Goal: Task Accomplishment & Management: Use online tool/utility

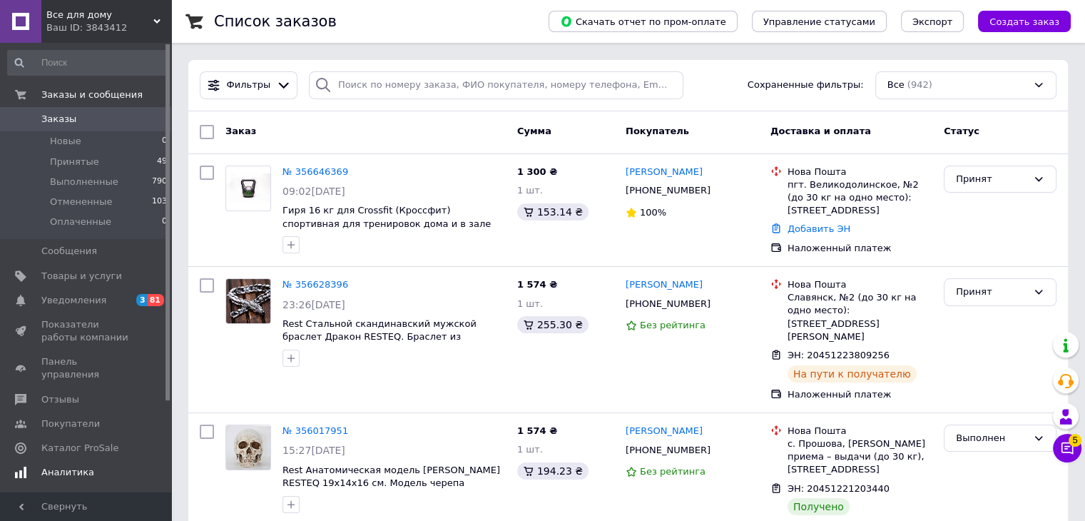
click at [43, 466] on span "Аналитика" at bounding box center [67, 472] width 53 height 13
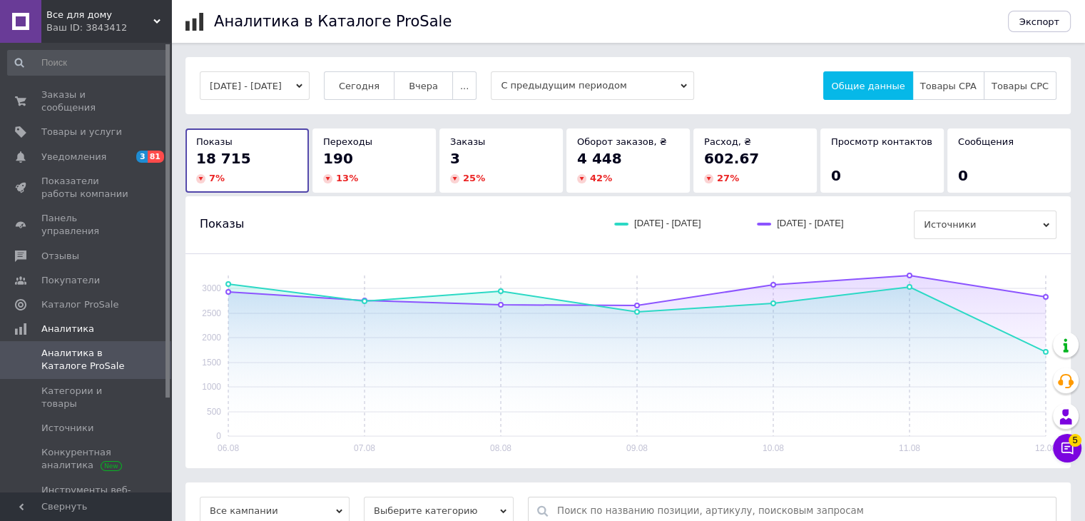
click at [546, 81] on span "С предыдущим периодом" at bounding box center [592, 85] width 203 height 29
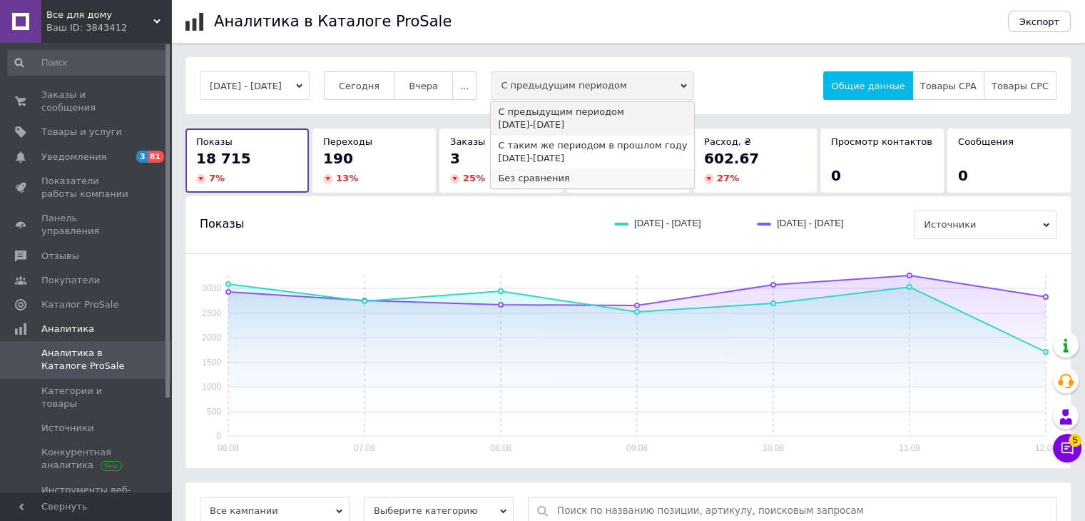
click at [527, 183] on div "Без сравнения" at bounding box center [592, 178] width 189 height 13
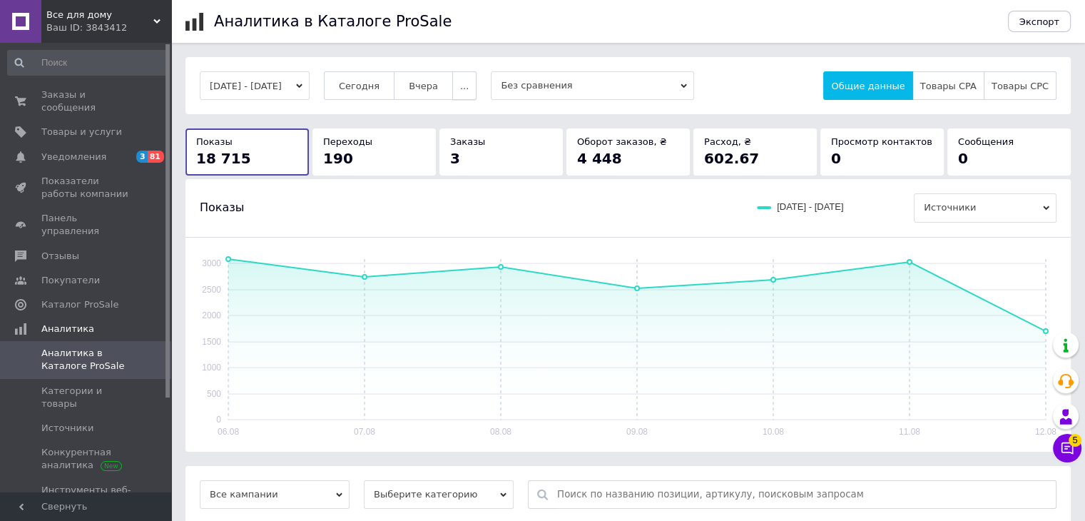
click at [469, 83] on span "..." at bounding box center [464, 86] width 9 height 11
click at [450, 113] on span "Месяц" at bounding box center [434, 113] width 31 height 11
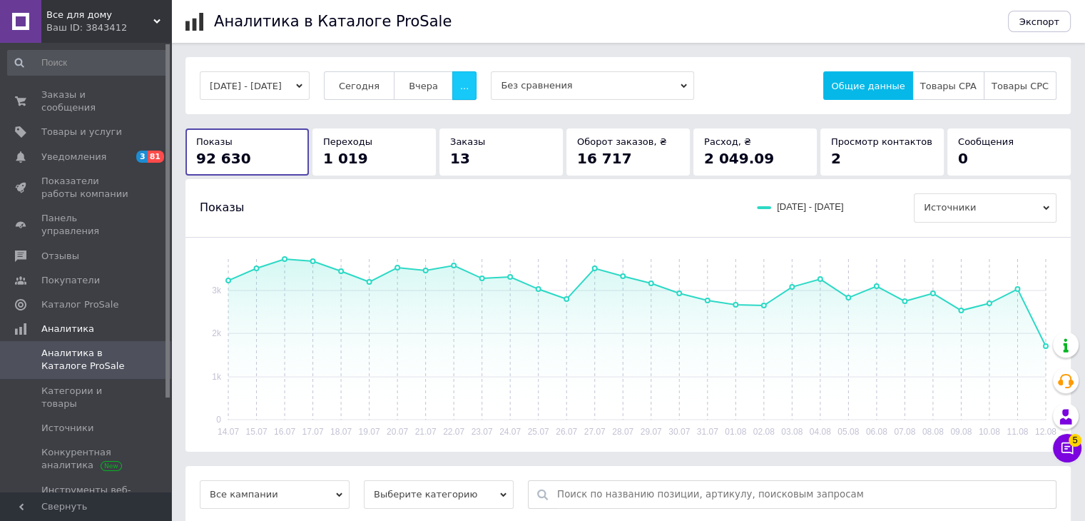
click at [468, 81] on button "..." at bounding box center [464, 85] width 24 height 29
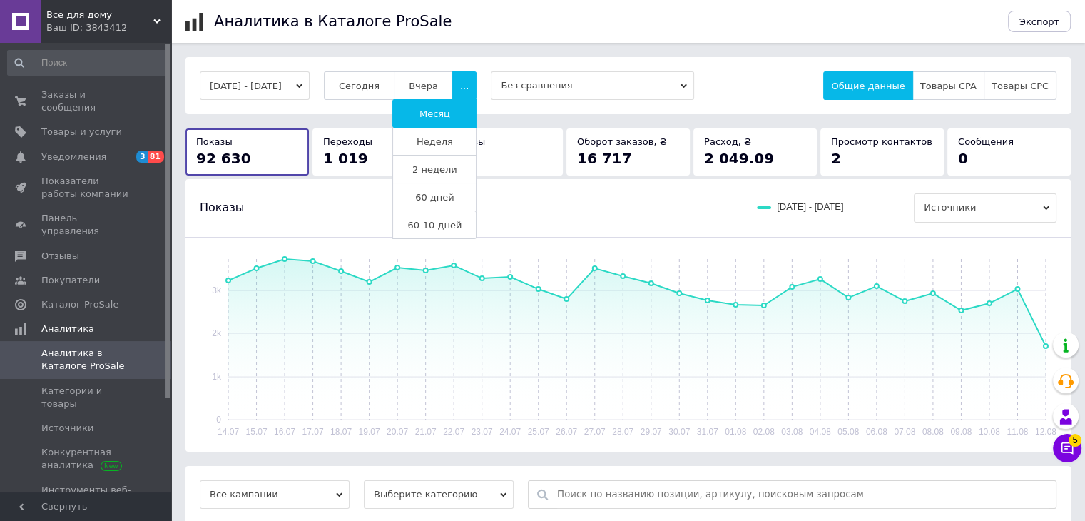
click at [454, 199] on span "60 дней" at bounding box center [434, 197] width 39 height 11
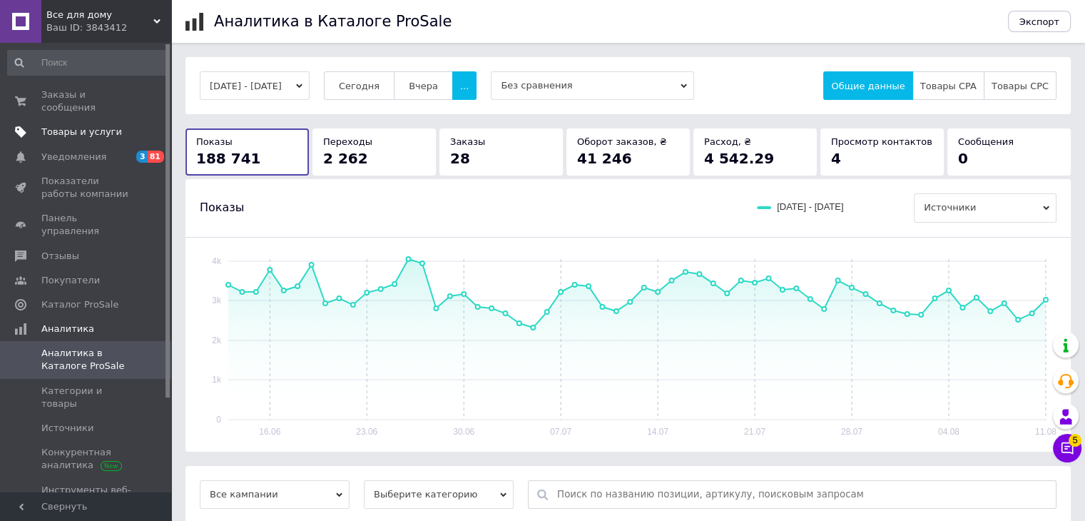
click at [93, 126] on span "Товары и услуги" at bounding box center [81, 132] width 81 height 13
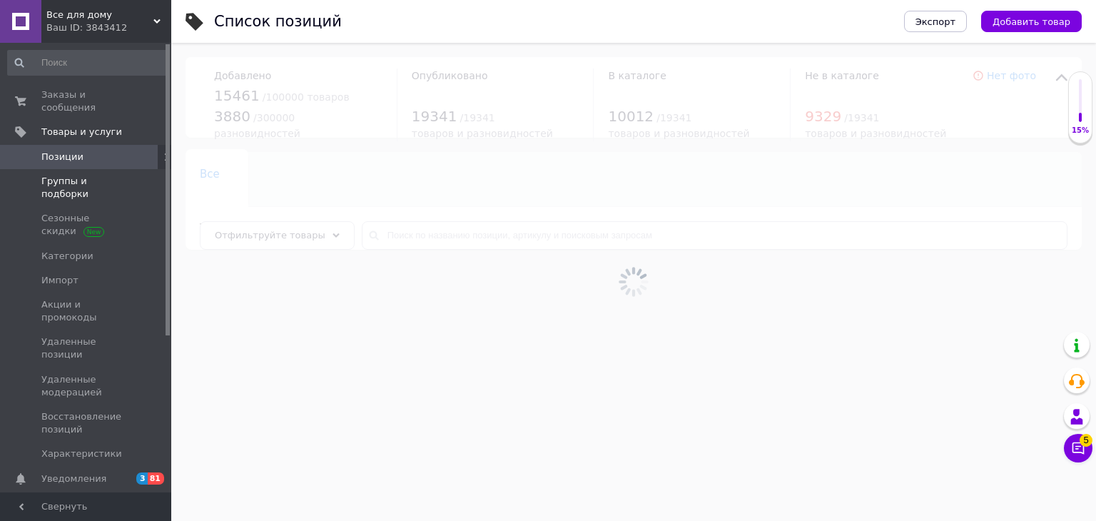
click at [94, 175] on span "Группы и подборки" at bounding box center [86, 188] width 91 height 26
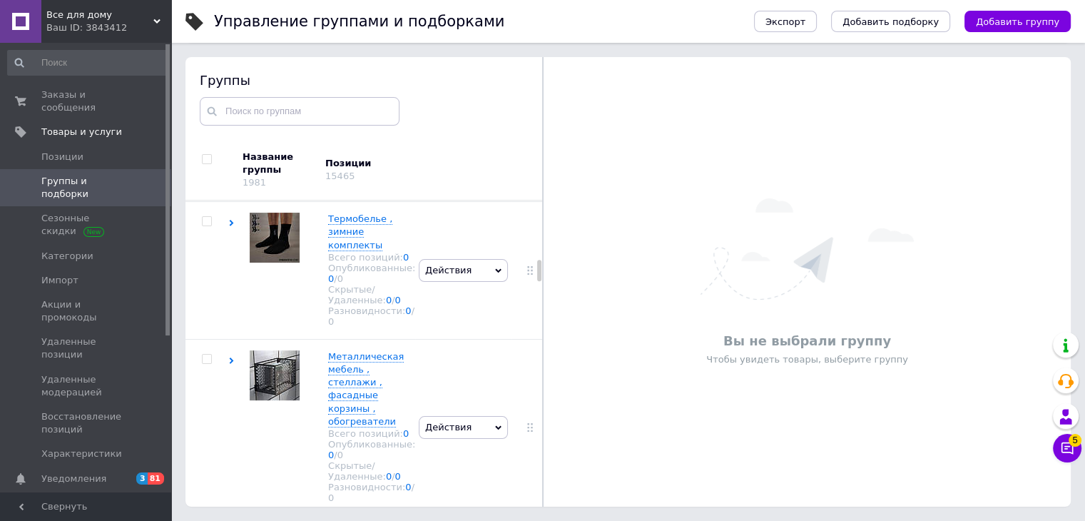
scroll to position [1141, 0]
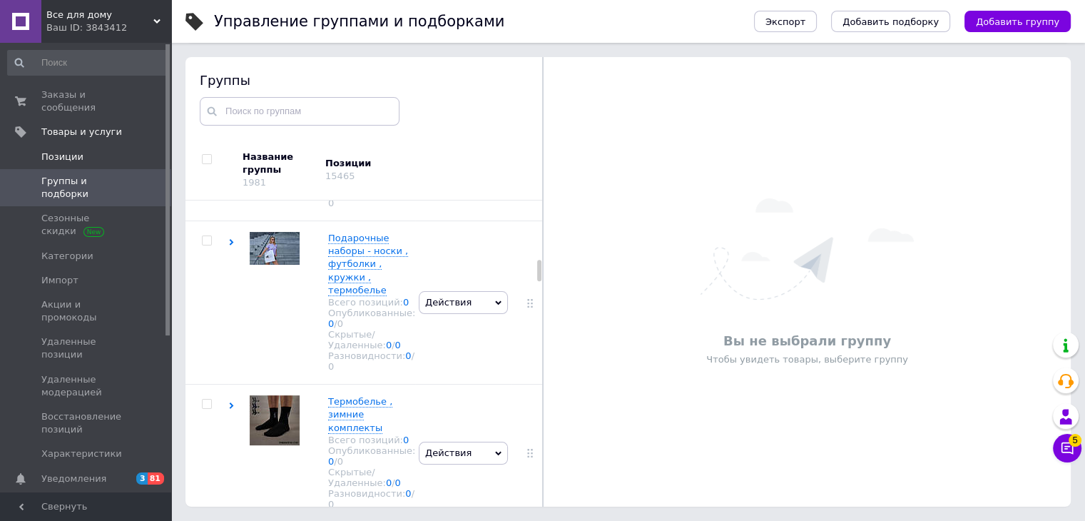
click at [65, 150] on span "Позиции" at bounding box center [62, 156] width 42 height 13
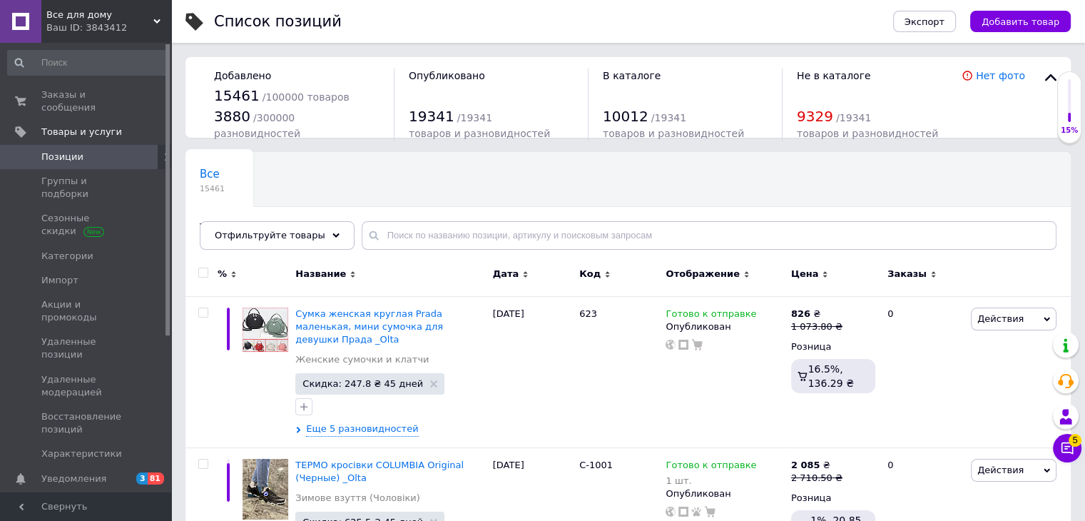
click at [605, 178] on div "Все 15461 Товары с проблемными р... 86 Ok Отфильтровано... Сохранить" at bounding box center [627, 208] width 885 height 118
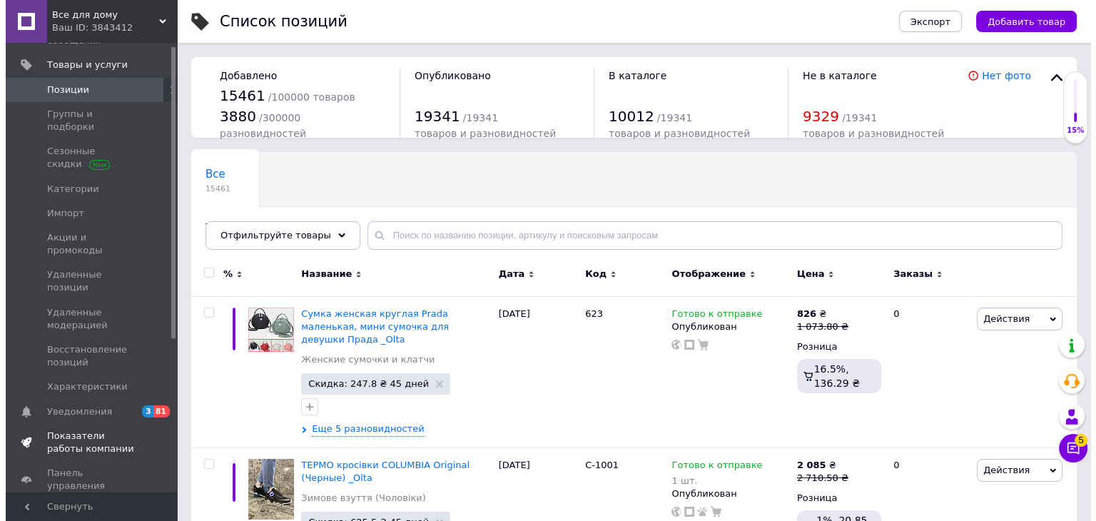
scroll to position [240, 0]
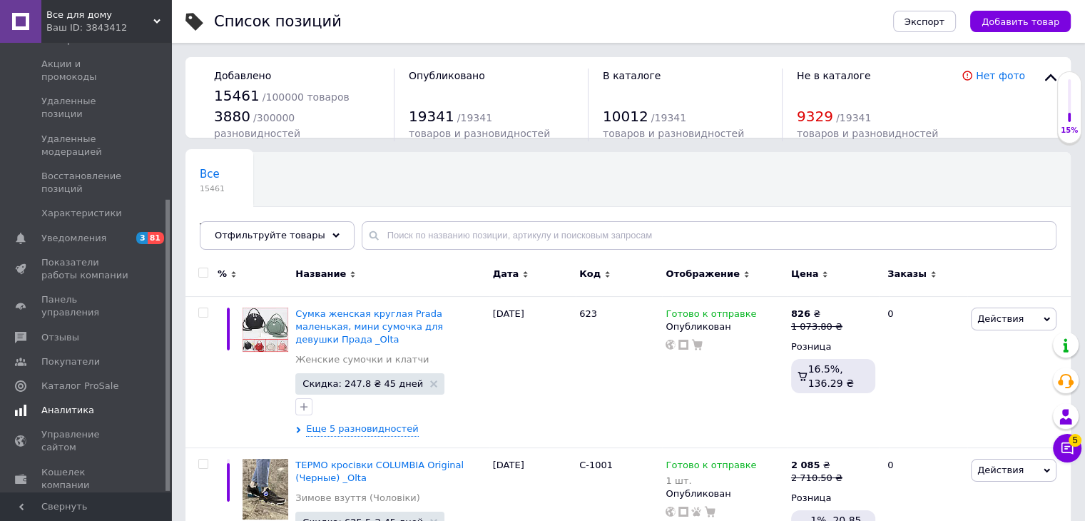
click at [57, 404] on span "Аналитика" at bounding box center [67, 410] width 53 height 13
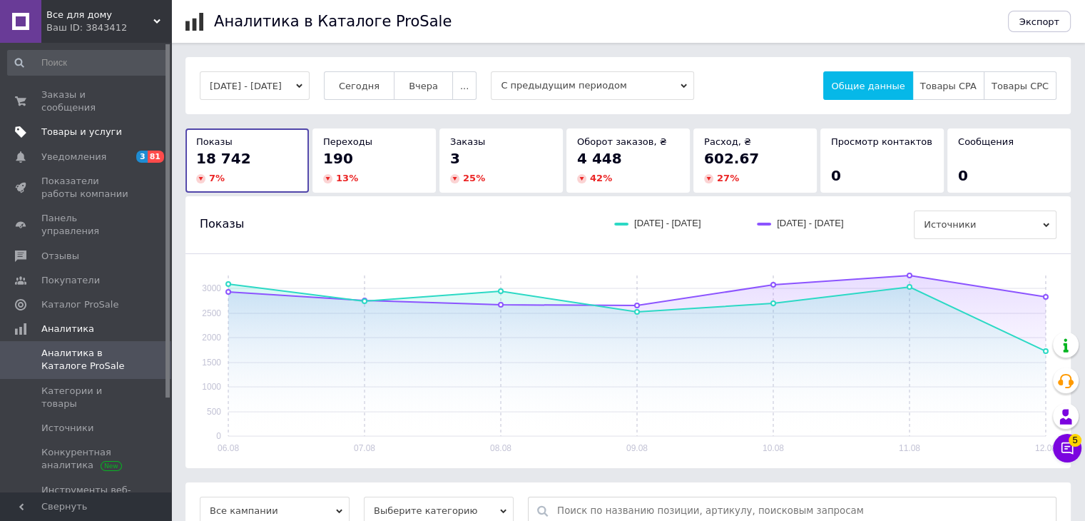
click at [71, 126] on span "Товары и услуги" at bounding box center [81, 132] width 81 height 13
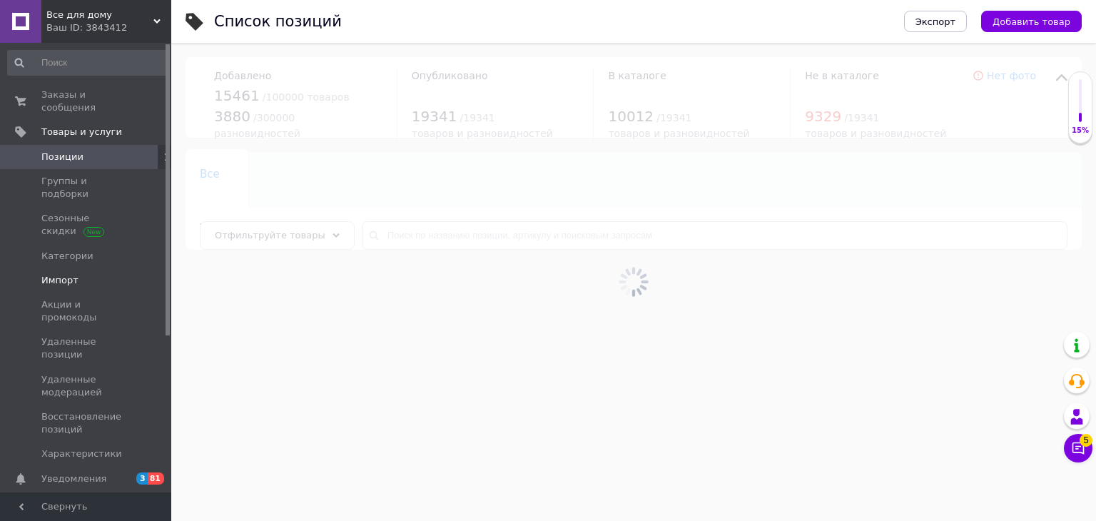
click at [58, 274] on span "Импорт" at bounding box center [59, 280] width 37 height 13
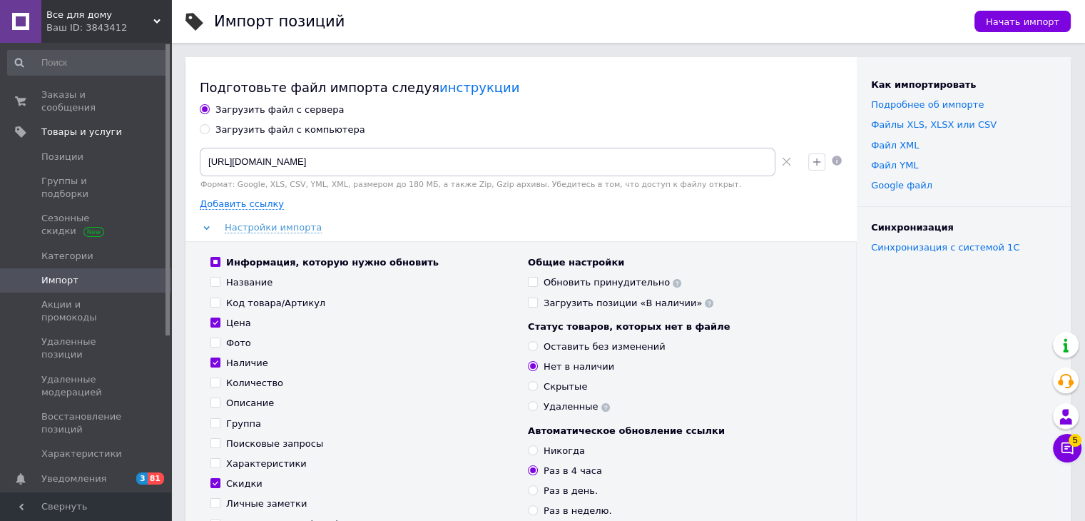
click at [782, 159] on icon at bounding box center [786, 161] width 9 height 9
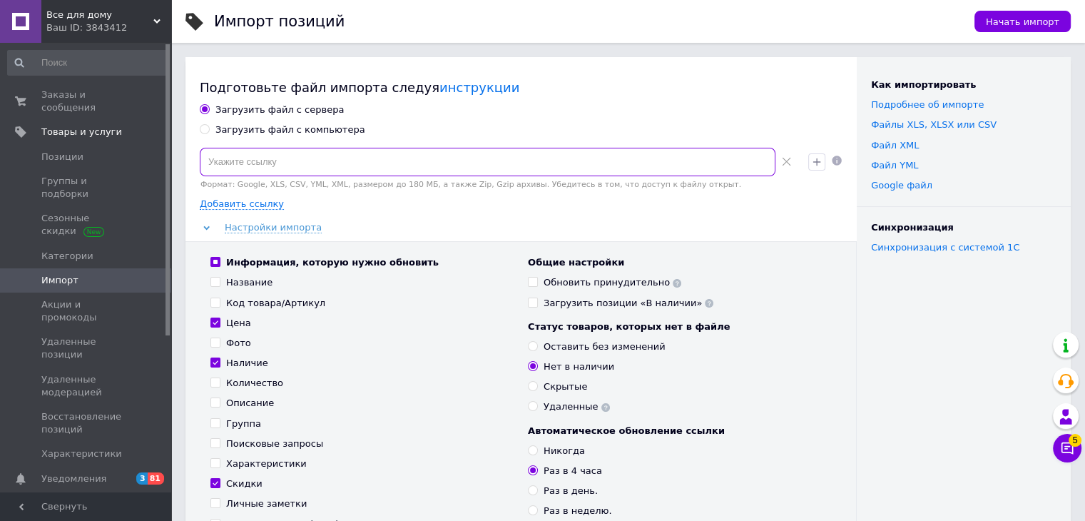
click at [343, 166] on input at bounding box center [488, 162] width 576 height 29
paste input "[URL][DOMAIN_NAME]Канзас8E7390BAE34D.xml.gz"
type input "[URL][DOMAIN_NAME]Канзас8E7390BAE34D.xml.gz"
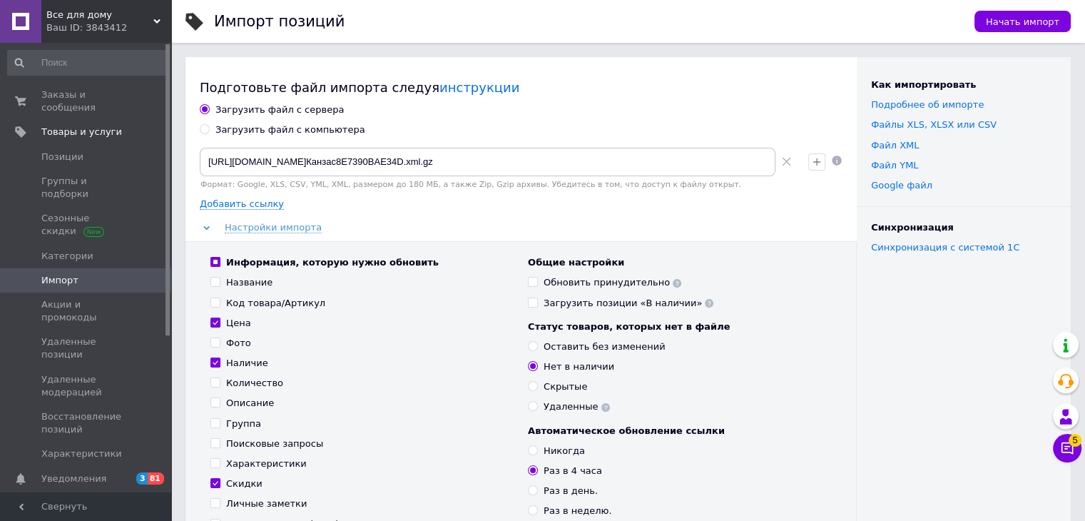
click at [214, 285] on input "Название" at bounding box center [214, 281] width 9 height 9
checkbox input "true"
click at [214, 344] on input "Фото" at bounding box center [214, 341] width 9 height 9
checkbox input "true"
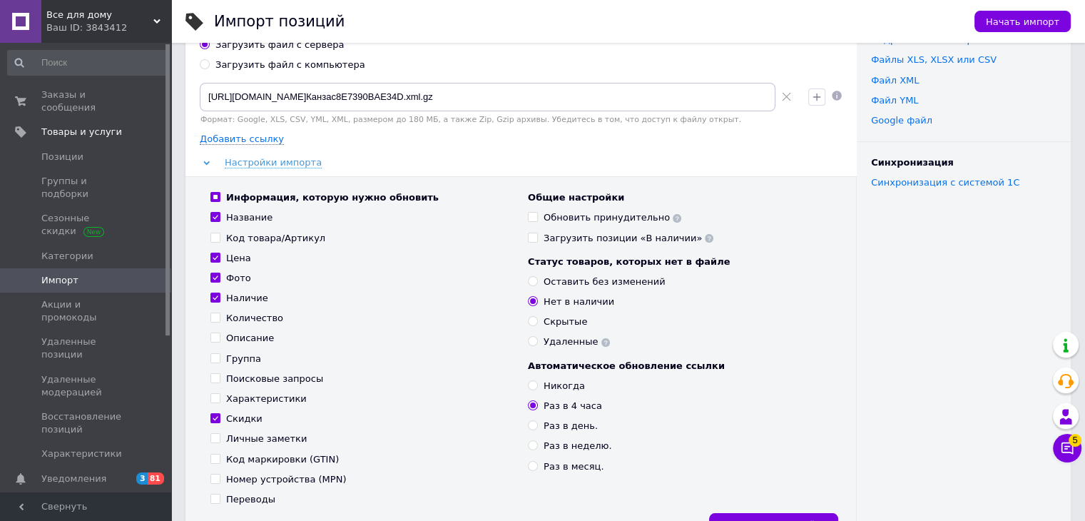
scroll to position [143, 0]
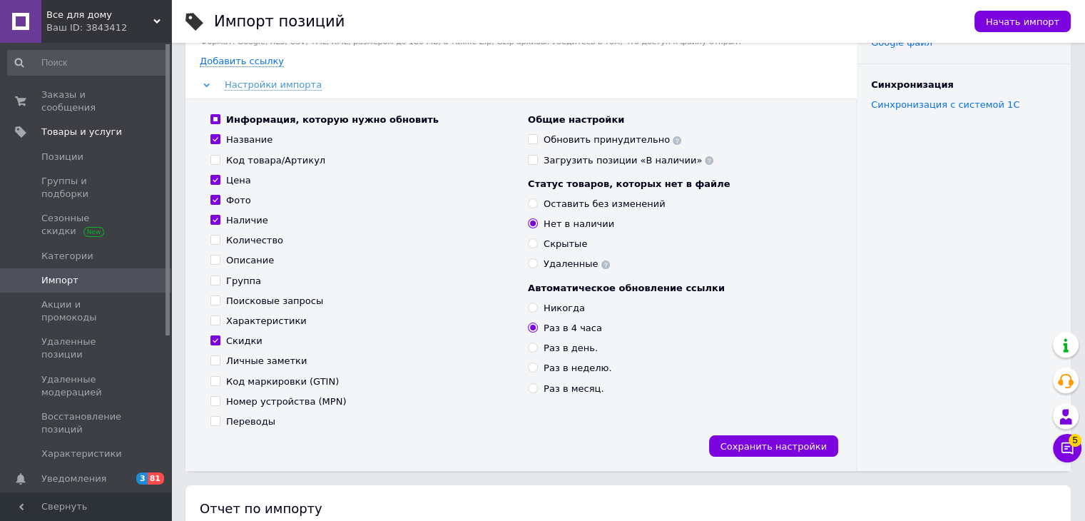
click at [214, 423] on input "Переводы" at bounding box center [214, 420] width 9 height 9
checkbox input "true"
click at [536, 141] on input "Обновить принудительно" at bounding box center [532, 138] width 9 height 9
checkbox input "true"
click at [534, 261] on input "Удаленные" at bounding box center [532, 262] width 9 height 9
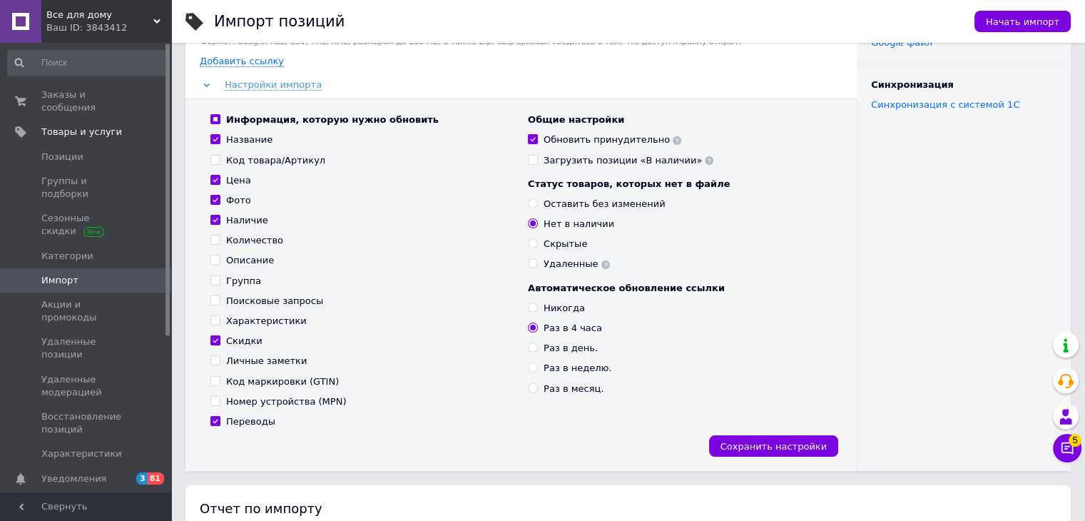
radio input "true"
click at [533, 309] on input "Никогда" at bounding box center [532, 306] width 9 height 9
radio input "true"
click at [759, 443] on span "Сохранить настройки" at bounding box center [773, 446] width 106 height 11
click at [1020, 25] on span "Начать импорт" at bounding box center [1022, 21] width 73 height 11
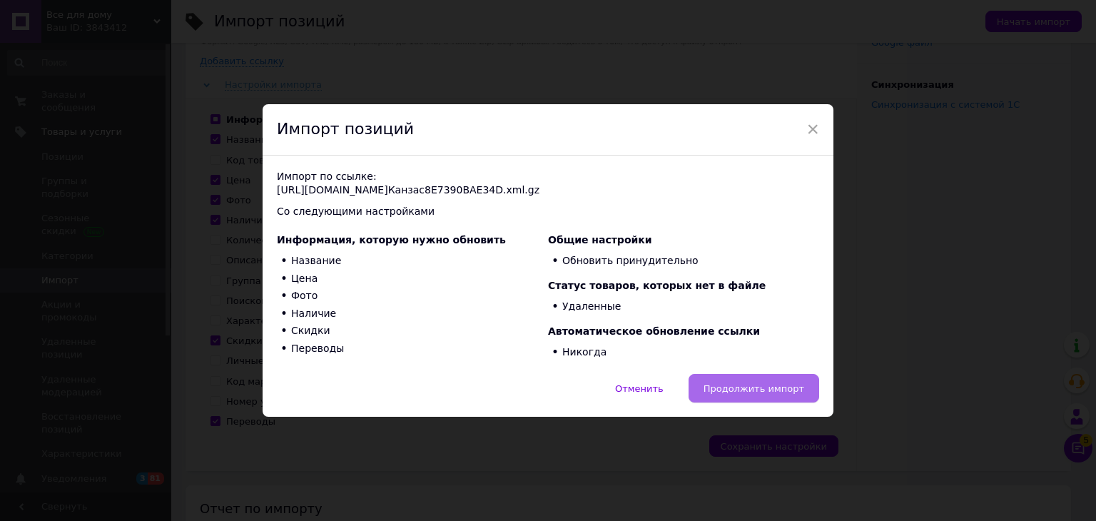
click at [766, 393] on span "Продолжить импорт" at bounding box center [753, 388] width 101 height 11
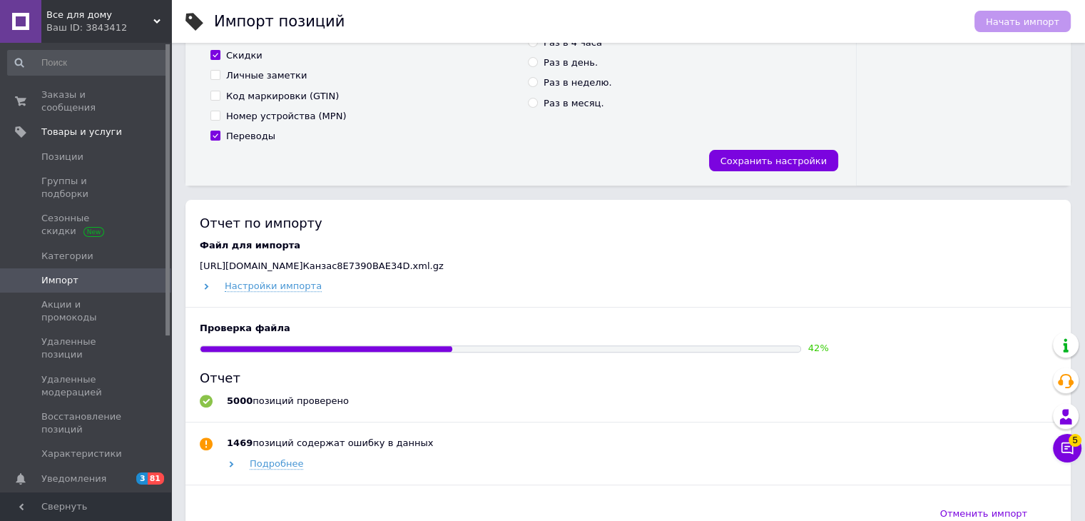
scroll to position [571, 0]
